Goal: Information Seeking & Learning: Check status

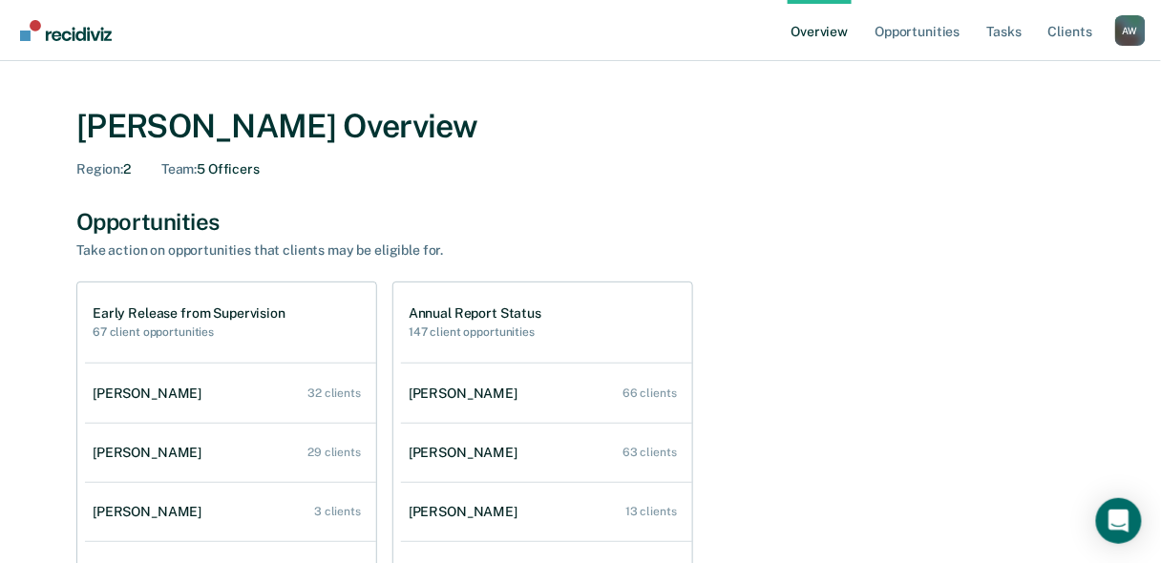
click at [822, 37] on link "Overview" at bounding box center [820, 30] width 65 height 61
click at [1006, 26] on link "Tasks" at bounding box center [1004, 30] width 42 height 61
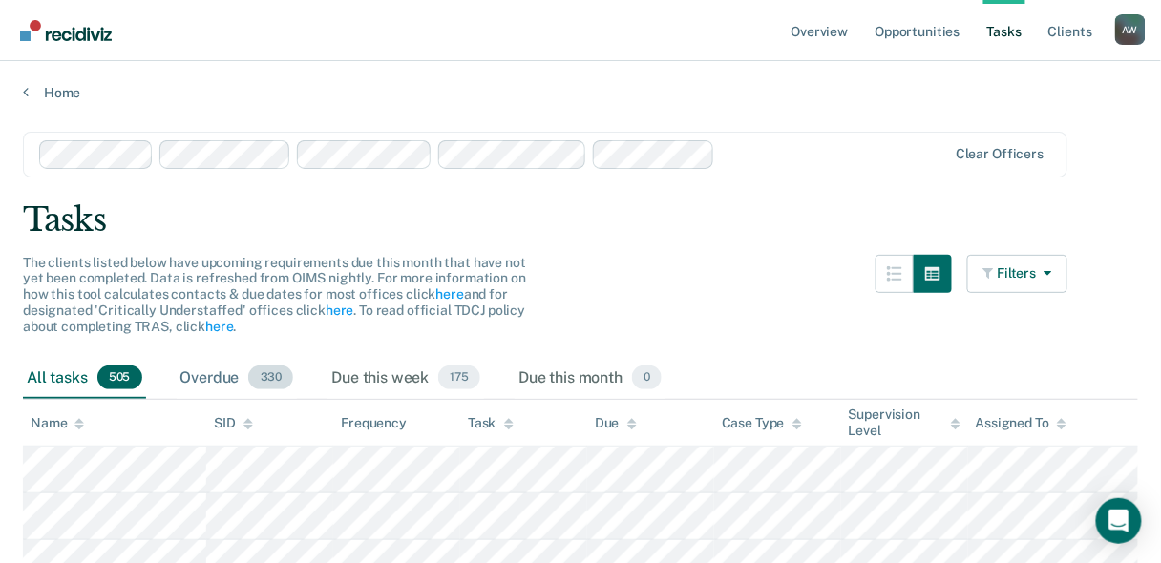
click at [281, 378] on span "330" at bounding box center [270, 378] width 45 height 25
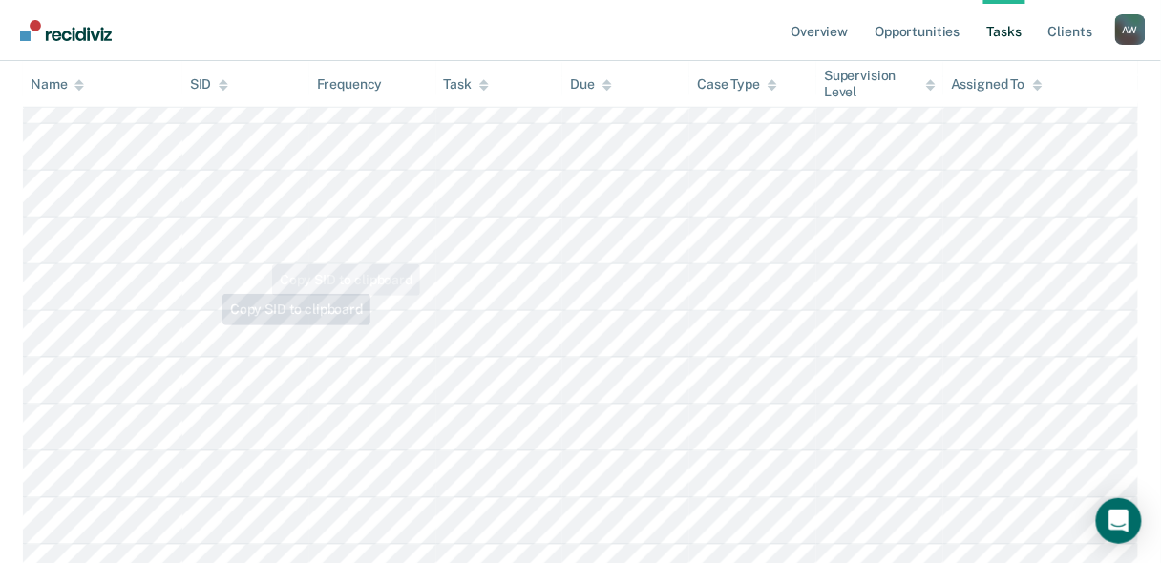
scroll to position [3819, 0]
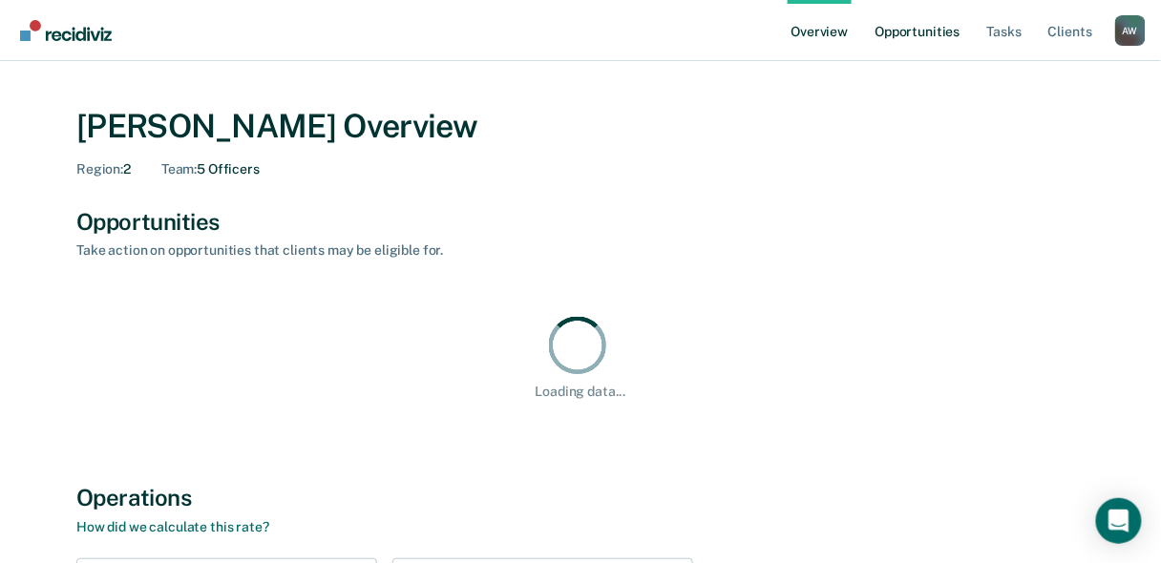
click at [916, 32] on link "Opportunities" at bounding box center [917, 30] width 93 height 61
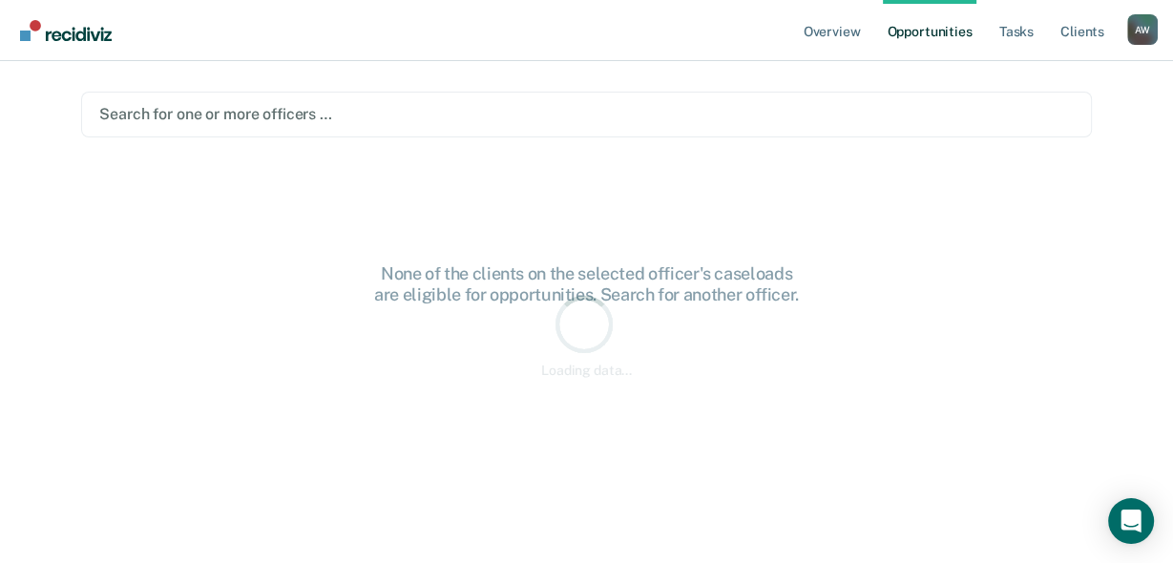
click at [916, 32] on link "Opportunities" at bounding box center [929, 30] width 93 height 61
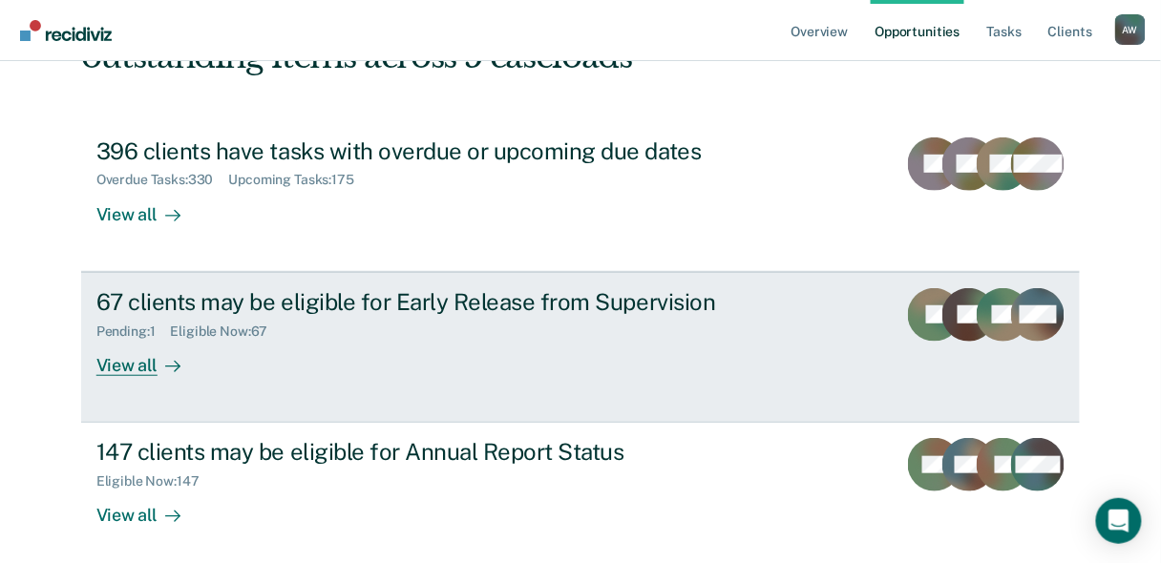
scroll to position [246, 0]
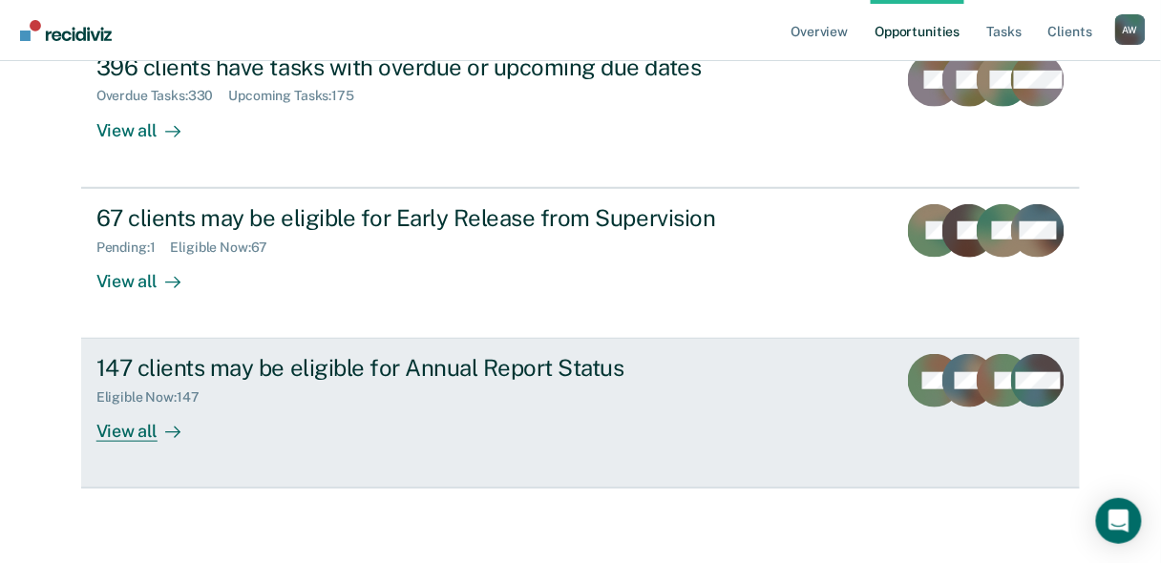
click at [127, 434] on div "View all" at bounding box center [149, 424] width 107 height 37
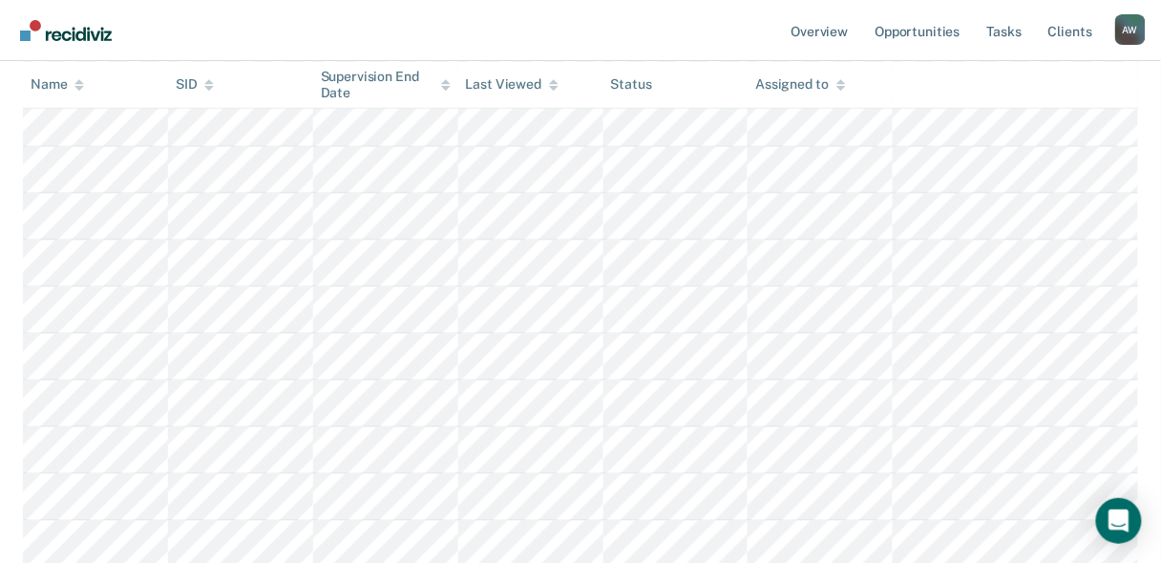
scroll to position [107, 0]
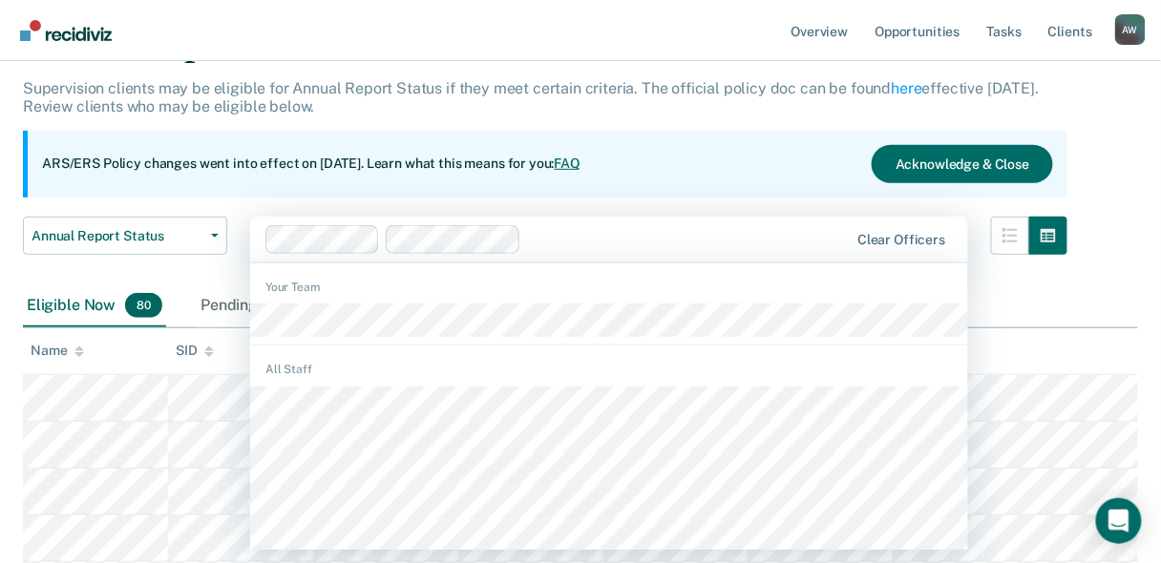
click at [637, 238] on div at bounding box center [688, 239] width 319 height 22
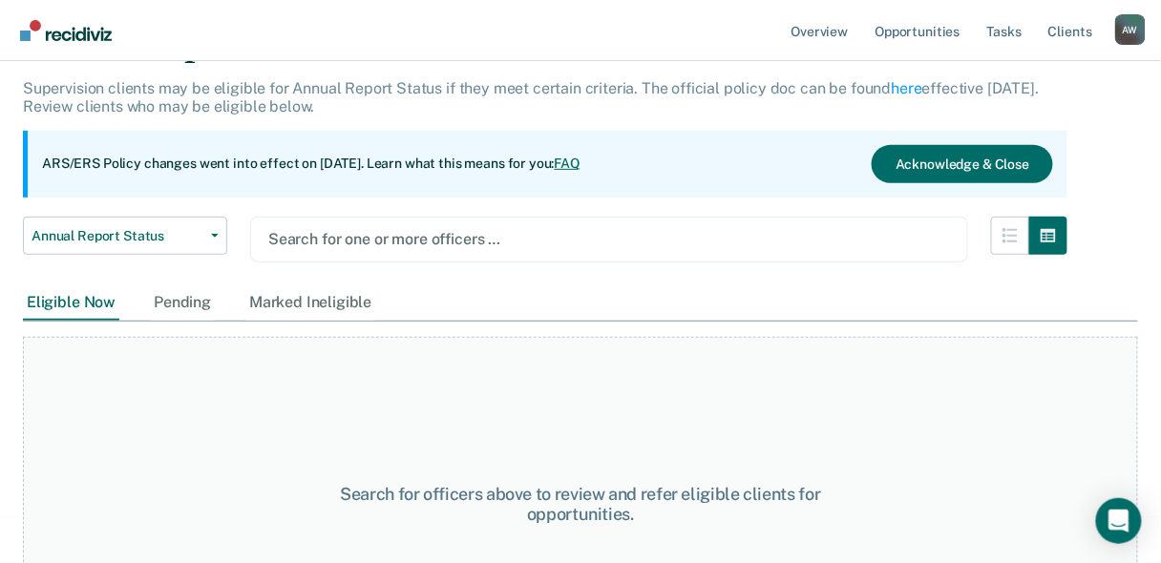
click at [1026, 331] on div "Search for officers above to review and refer eligible clients for opportunitie…" at bounding box center [580, 496] width 1115 height 349
